Goal: Task Accomplishment & Management: Use online tool/utility

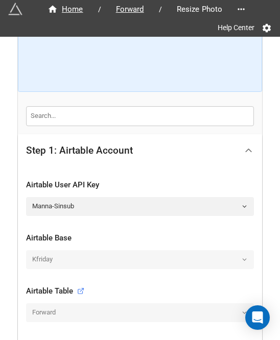
click at [243, 157] on div at bounding box center [248, 150] width 23 height 23
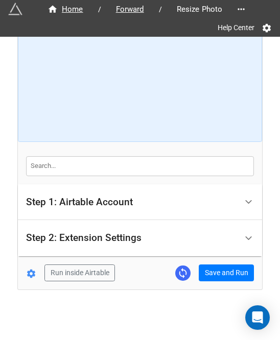
scroll to position [50, 0]
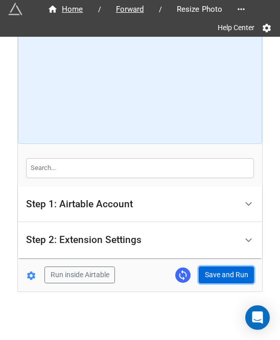
click at [230, 269] on button "Save and Run" at bounding box center [226, 275] width 55 height 17
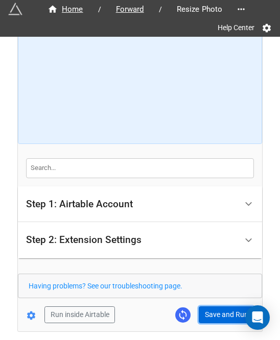
click at [209, 321] on button "Save and Run" at bounding box center [226, 315] width 55 height 17
drag, startPoint x: 220, startPoint y: 302, endPoint x: 220, endPoint y: 309, distance: 6.6
click at [220, 302] on form "How to Setup Step 1: Airtable Account Airtable User API Key Manna-Sinsub Airtab…" at bounding box center [140, 159] width 244 height 328
click at [220, 310] on button "Save and Run" at bounding box center [226, 315] width 55 height 17
click at [223, 310] on button "Save and Run" at bounding box center [226, 315] width 55 height 17
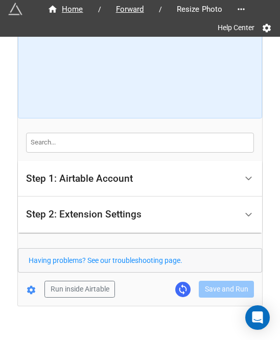
scroll to position [90, 0]
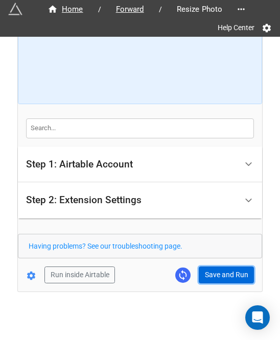
click at [223, 275] on button "Save and Run" at bounding box center [226, 275] width 55 height 17
drag, startPoint x: 220, startPoint y: 275, endPoint x: 220, endPoint y: 269, distance: 5.6
click at [220, 275] on button "Save and Run" at bounding box center [226, 275] width 55 height 17
click at [226, 271] on button "Save and Run" at bounding box center [226, 275] width 55 height 17
drag, startPoint x: 207, startPoint y: 276, endPoint x: 217, endPoint y: 276, distance: 10.2
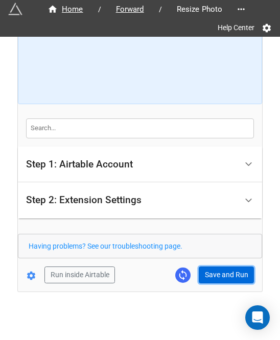
click at [207, 276] on button "Save and Run" at bounding box center [226, 275] width 55 height 17
click at [217, 273] on button "Save and Run" at bounding box center [226, 275] width 55 height 17
click at [208, 274] on button "Save and Run" at bounding box center [226, 275] width 55 height 17
drag, startPoint x: 214, startPoint y: 275, endPoint x: 197, endPoint y: 312, distance: 40.3
click at [214, 275] on button "Save and Run" at bounding box center [226, 275] width 55 height 17
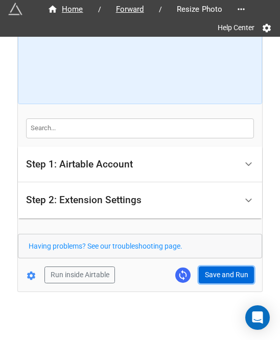
click at [210, 270] on button "Save and Run" at bounding box center [226, 275] width 55 height 17
click at [218, 275] on button "Save and Run" at bounding box center [226, 275] width 55 height 17
click at [215, 275] on button "Save and Run" at bounding box center [226, 275] width 55 height 17
click at [213, 267] on button "Save and Run" at bounding box center [226, 275] width 55 height 17
click at [212, 268] on button "Save and Run" at bounding box center [226, 275] width 55 height 17
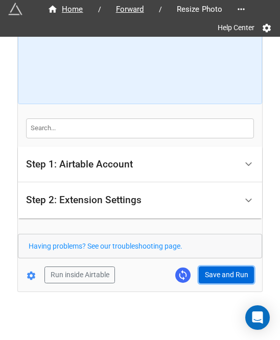
click at [215, 277] on button "Save and Run" at bounding box center [226, 275] width 55 height 17
click at [223, 276] on button "Save and Run" at bounding box center [226, 275] width 55 height 17
drag, startPoint x: 207, startPoint y: 267, endPoint x: 265, endPoint y: 265, distance: 58.3
click at [207, 267] on button "Save and Run" at bounding box center [226, 275] width 55 height 17
click at [224, 269] on button "Save and Run" at bounding box center [226, 275] width 55 height 17
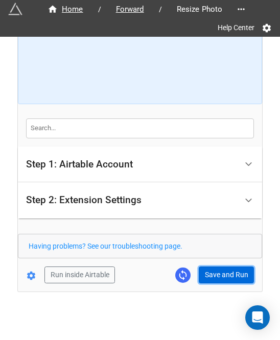
click at [199, 273] on button "Save and Run" at bounding box center [226, 275] width 55 height 17
click at [214, 286] on div "Home / Forward / Resize Photo Help Center How to Setup Step 1: Airtable Account…" at bounding box center [140, 119] width 244 height 345
click at [216, 281] on button "Save and Run" at bounding box center [226, 275] width 55 height 17
click at [210, 270] on button "Save and Run" at bounding box center [226, 275] width 55 height 17
click at [213, 272] on button "Save and Run" at bounding box center [226, 275] width 55 height 17
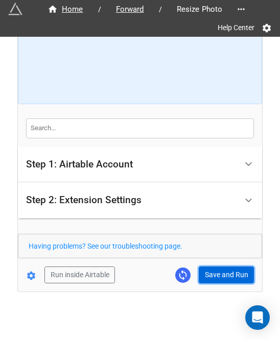
click at [213, 271] on button "Save and Run" at bounding box center [226, 275] width 55 height 17
click at [221, 269] on button "Save and Run" at bounding box center [226, 275] width 55 height 17
click at [206, 277] on button "Save and Run" at bounding box center [226, 275] width 55 height 17
click at [225, 280] on button "Save and Run" at bounding box center [226, 275] width 55 height 17
click at [206, 278] on button "Save and Run" at bounding box center [226, 275] width 55 height 17
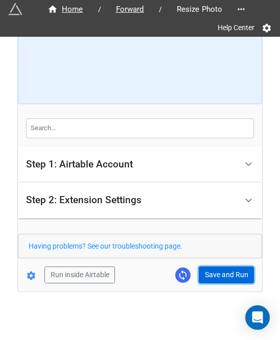
click at [228, 272] on button "Save and Run" at bounding box center [226, 275] width 55 height 17
click at [227, 269] on button "Save and Run" at bounding box center [226, 275] width 55 height 17
click at [214, 270] on button "Save and Run" at bounding box center [226, 275] width 55 height 17
click at [233, 274] on button "Save and Run" at bounding box center [226, 275] width 55 height 17
click at [212, 268] on button "Save and Run" at bounding box center [226, 275] width 55 height 17
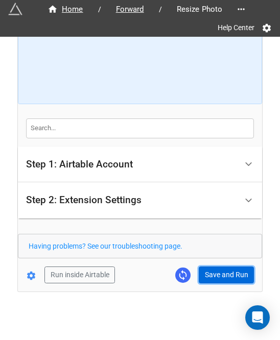
click at [214, 267] on button "Save and Run" at bounding box center [226, 275] width 55 height 17
